Goal: Find contact information: Obtain details needed to contact an individual or organization

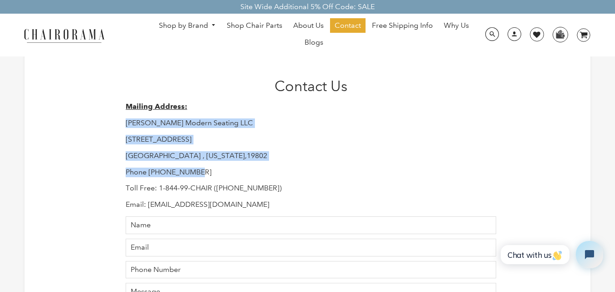
drag, startPoint x: 125, startPoint y: 122, endPoint x: 229, endPoint y: 172, distance: 115.4
click at [229, 172] on div "Contact Us Mailing Address: [PERSON_NAME] Modern Seating LLC [STREET_ADDRESS][U…" at bounding box center [307, 244] width 377 height 335
copy div "[PERSON_NAME] Modern Seating LLC [STREET_ADDRESS][US_STATE] Phone [PHONE_NUMBER]"
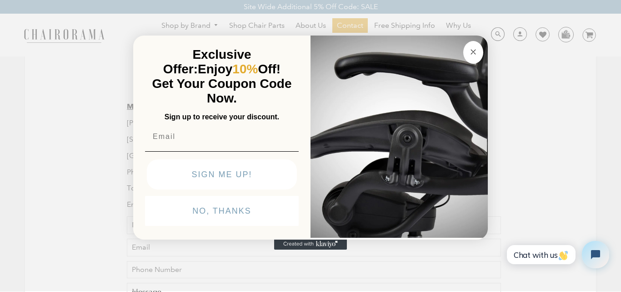
click at [477, 53] on circle "Close dialog" at bounding box center [474, 51] width 10 height 10
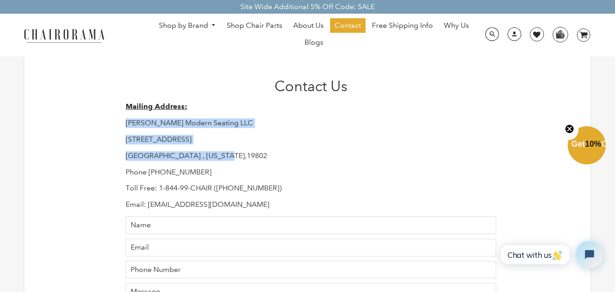
drag, startPoint x: 125, startPoint y: 121, endPoint x: 228, endPoint y: 148, distance: 106.1
click at [228, 148] on div "Contact Us Mailing Address: [PERSON_NAME] Modern Seating LLC [STREET_ADDRESS][U…" at bounding box center [307, 244] width 377 height 335
copy div "[PERSON_NAME] Modern Seating LLC [STREET_ADDRESS][US_STATE]"
click at [212, 129] on div "Mailing Address: [PERSON_NAME] Modern Seating LLC [STREET_ADDRESS][US_STATE] Ph…" at bounding box center [311, 155] width 370 height 107
drag, startPoint x: 118, startPoint y: 123, endPoint x: 238, endPoint y: 156, distance: 124.7
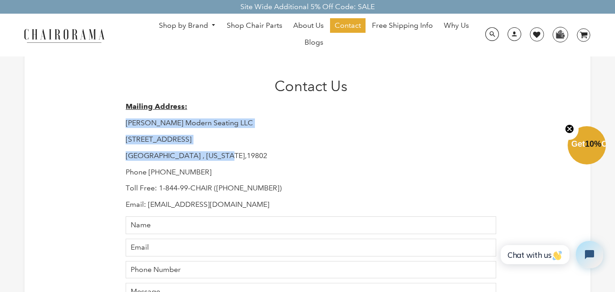
click at [238, 156] on div "Contact Us Mailing Address: [PERSON_NAME] Modern Seating LLC [STREET_ADDRESS][U…" at bounding box center [307, 244] width 565 height 399
copy div "[PERSON_NAME] Modern Seating LLC [STREET_ADDRESS][US_STATE]"
